Goal: Information Seeking & Learning: Learn about a topic

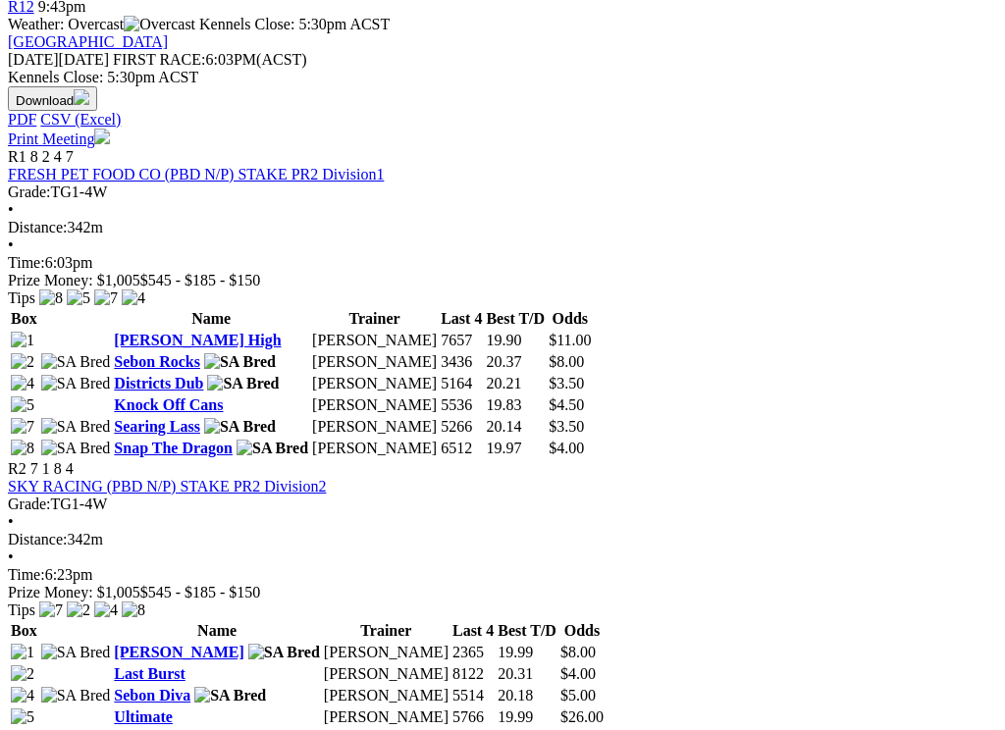
scroll to position [889, 18]
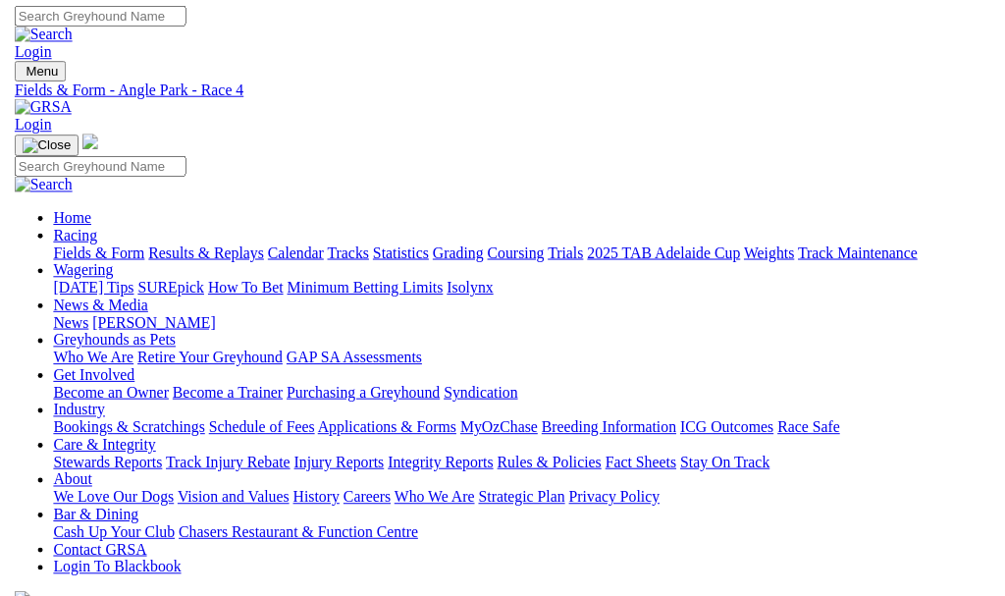
scroll to position [4, 0]
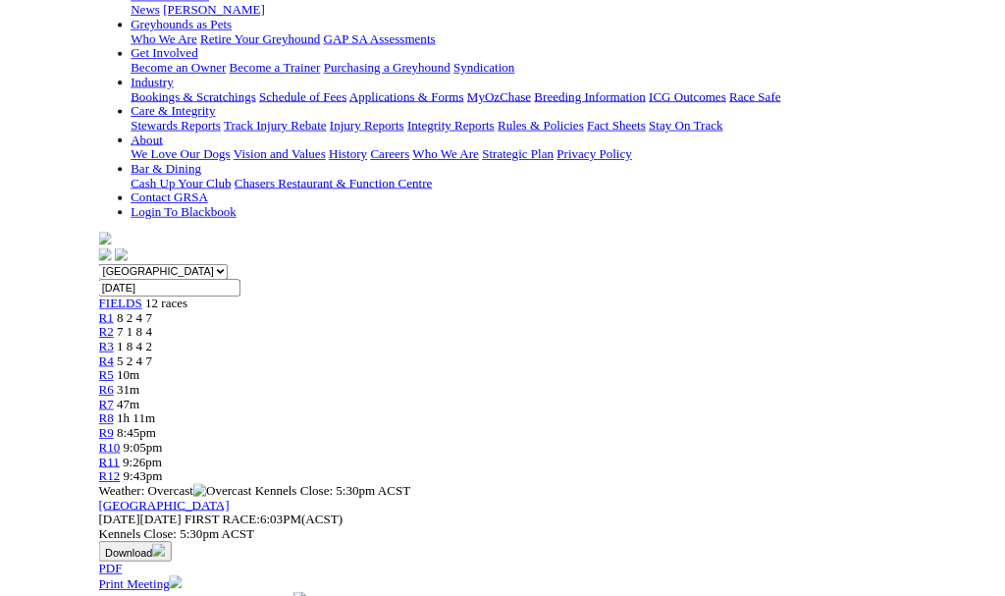
scroll to position [371, 0]
